Goal: Information Seeking & Learning: Learn about a topic

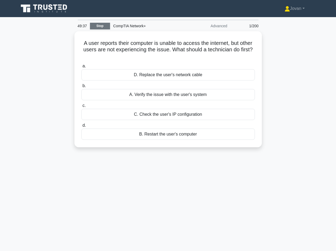
click at [103, 27] on link "Stop" at bounding box center [100, 26] width 20 height 7
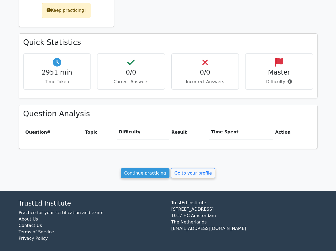
scroll to position [138, 0]
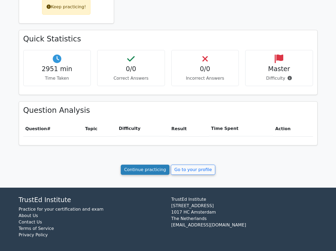
click at [158, 171] on link "Continue practicing" at bounding box center [145, 170] width 49 height 10
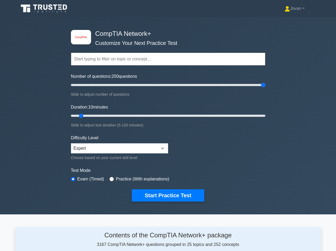
drag, startPoint x: 79, startPoint y: 85, endPoint x: 295, endPoint y: 107, distance: 217.5
type input "200"
click at [265, 88] on input "Number of questions: 200 questions" at bounding box center [168, 85] width 194 height 6
drag, startPoint x: 120, startPoint y: 113, endPoint x: 303, endPoint y: 103, distance: 183.7
type input "120"
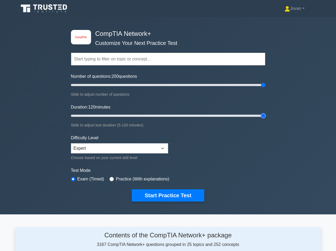
click at [265, 113] on input "Duration: 120 minutes" at bounding box center [168, 116] width 194 height 6
click at [170, 196] on button "Start Practice Test" at bounding box center [168, 196] width 72 height 12
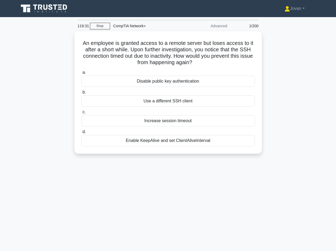
click at [50, 60] on div "An employee is granted access to a remote server but loses access to it after a…" at bounding box center [168, 95] width 305 height 129
click at [54, 57] on div "An employee is granted access to a remote server but loses access to it after a…" at bounding box center [168, 95] width 305 height 129
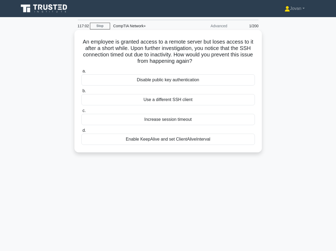
click at [159, 48] on h5 "An employee is granted access to a remote server but loses access to it after a…" at bounding box center [168, 52] width 175 height 26
drag, startPoint x: 83, startPoint y: 39, endPoint x: 229, endPoint y: 60, distance: 147.2
click at [229, 60] on h5 "An employee is granted access to a remote server but loses access to it after a…" at bounding box center [168, 52] width 175 height 26
drag, startPoint x: 229, startPoint y: 60, endPoint x: 227, endPoint y: 49, distance: 11.1
copy h5 "An employee is granted access to a remote server but loses access to it after a…"
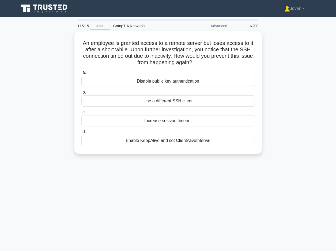
click at [274, 72] on div "An employee is granted access to a remote server but loses access to it after a…" at bounding box center [168, 95] width 305 height 129
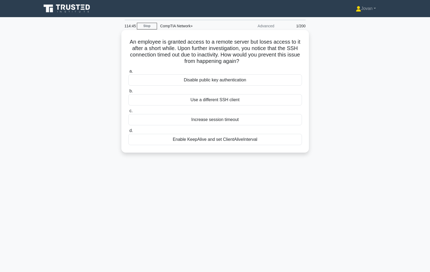
click at [220, 102] on div "Use a different SSH client" at bounding box center [215, 99] width 174 height 11
click at [128, 93] on input "b. Use a different SSH client" at bounding box center [128, 90] width 0 height 3
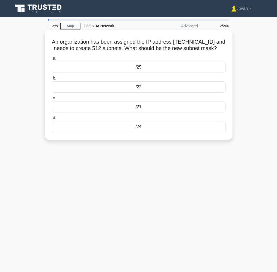
click at [141, 68] on div "/25" at bounding box center [139, 67] width 174 height 11
click at [52, 60] on input "a. /25" at bounding box center [52, 58] width 0 height 3
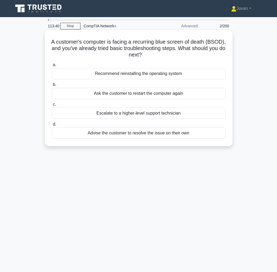
click at [121, 74] on div "Recommend reinstalling the operating system" at bounding box center [139, 73] width 174 height 11
click at [52, 67] on input "a. Recommend reinstalling the operating system" at bounding box center [52, 64] width 0 height 3
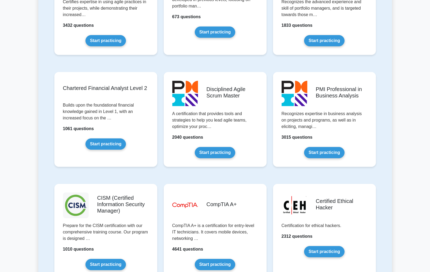
scroll to position [696, 0]
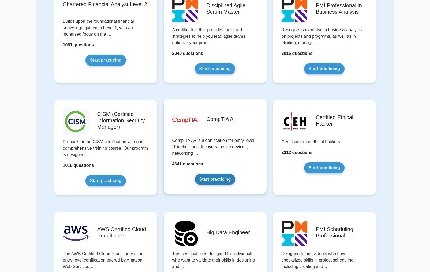
click at [215, 180] on link "Start practicing" at bounding box center [215, 179] width 40 height 11
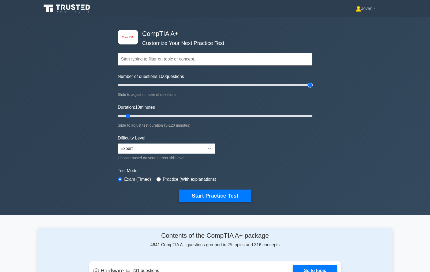
drag, startPoint x: 127, startPoint y: 84, endPoint x: 382, endPoint y: 107, distance: 256.8
type input "200"
click at [312, 88] on input "Number of questions: 100 questions" at bounding box center [215, 85] width 194 height 6
drag, startPoint x: 128, startPoint y: 116, endPoint x: 345, endPoint y: 127, distance: 218.0
type input "120"
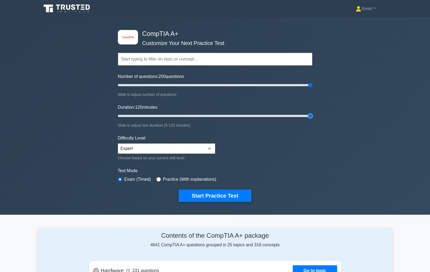
click at [312, 119] on input "Duration: 120 minutes" at bounding box center [215, 116] width 194 height 6
click at [201, 198] on button "Start Practice Test" at bounding box center [215, 196] width 72 height 12
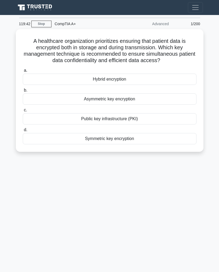
click at [0, 5] on html "Jovan Profile Settings" at bounding box center [109, 143] width 219 height 287
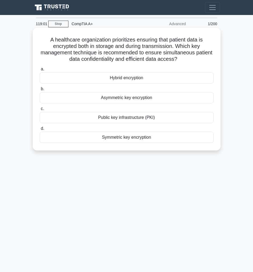
click at [78, 45] on h5 "A healthcare organization prioritizes ensuring that patient data is encrypted b…" at bounding box center [126, 49] width 175 height 26
click at [124, 80] on div "Hybrid encryption" at bounding box center [127, 77] width 174 height 11
click at [40, 71] on input "a. Hybrid encryption" at bounding box center [40, 68] width 0 height 3
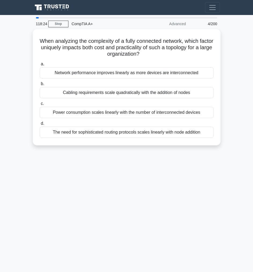
click at [115, 155] on div "118:24 Stop CompTIA A+ Advanced 4/200 When analyzing the complexity of a fully …" at bounding box center [126, 151] width 193 height 268
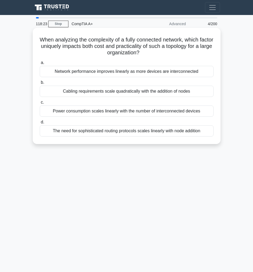
click at [83, 108] on div "Power consumption scales linearly with the number of interconnected devices" at bounding box center [127, 111] width 174 height 11
click at [40, 104] on input "c. Power consumption scales linearly with the number of interconnected devices" at bounding box center [40, 102] width 0 height 3
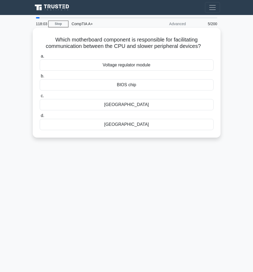
drag, startPoint x: 51, startPoint y: 38, endPoint x: 206, endPoint y: 46, distance: 155.5
click at [206, 46] on h5 "Which motherboard component is responsible for facilitating communication betwe…" at bounding box center [126, 42] width 175 height 13
drag, startPoint x: 206, startPoint y: 46, endPoint x: 193, endPoint y: 44, distance: 13.0
copy h5 "Which motherboard component is responsible for facilitating communication betwe…"
click at [117, 123] on div "[GEOGRAPHIC_DATA]" at bounding box center [127, 124] width 174 height 11
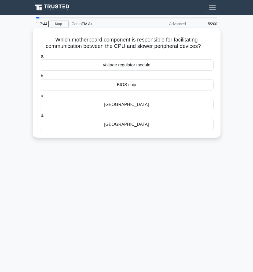
click at [40, 118] on input "d. [GEOGRAPHIC_DATA]" at bounding box center [40, 115] width 0 height 3
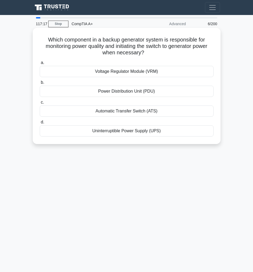
click at [127, 132] on div "Uninterruptible Power Supply (UPS)" at bounding box center [127, 130] width 174 height 11
click at [40, 124] on input "d. Uninterruptible Power Supply (UPS)" at bounding box center [40, 122] width 0 height 3
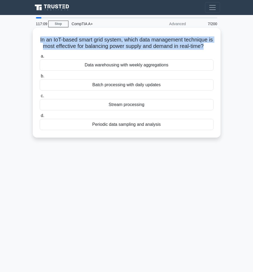
drag, startPoint x: 40, startPoint y: 39, endPoint x: 212, endPoint y: 47, distance: 172.4
click at [212, 47] on h5 "In an IoT-based smart grid system, which data management technique is most effe…" at bounding box center [126, 42] width 175 height 13
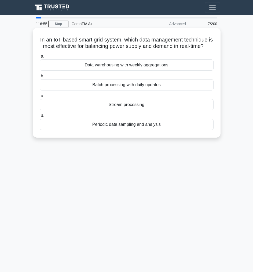
click at [104, 91] on div "Batch processing with daily updates" at bounding box center [127, 84] width 174 height 11
click at [40, 78] on input "b. Batch processing with daily updates" at bounding box center [40, 75] width 0 height 3
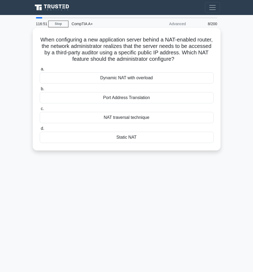
drag, startPoint x: 47, startPoint y: 39, endPoint x: 197, endPoint y: 61, distance: 150.7
click at [197, 61] on h5 "When configuring a new application server behind a NAT-enabled router, the netw…" at bounding box center [126, 49] width 175 height 26
click at [180, 61] on icon ".spinner_0XTQ{transform-origin:center;animation:spinner_y6GP .75s linear infini…" at bounding box center [177, 59] width 6 height 6
